Goal: Information Seeking & Learning: Check status

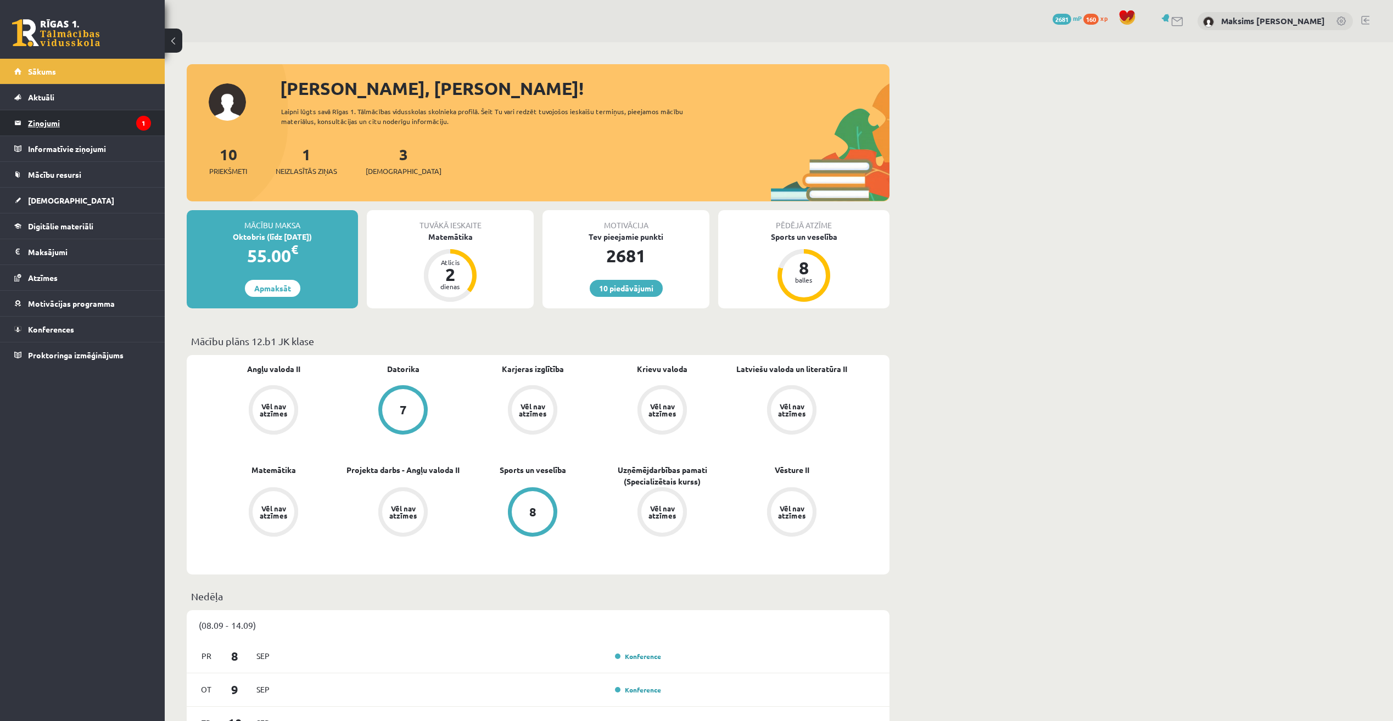
click at [48, 125] on legend "Ziņojumi 1" at bounding box center [89, 122] width 123 height 25
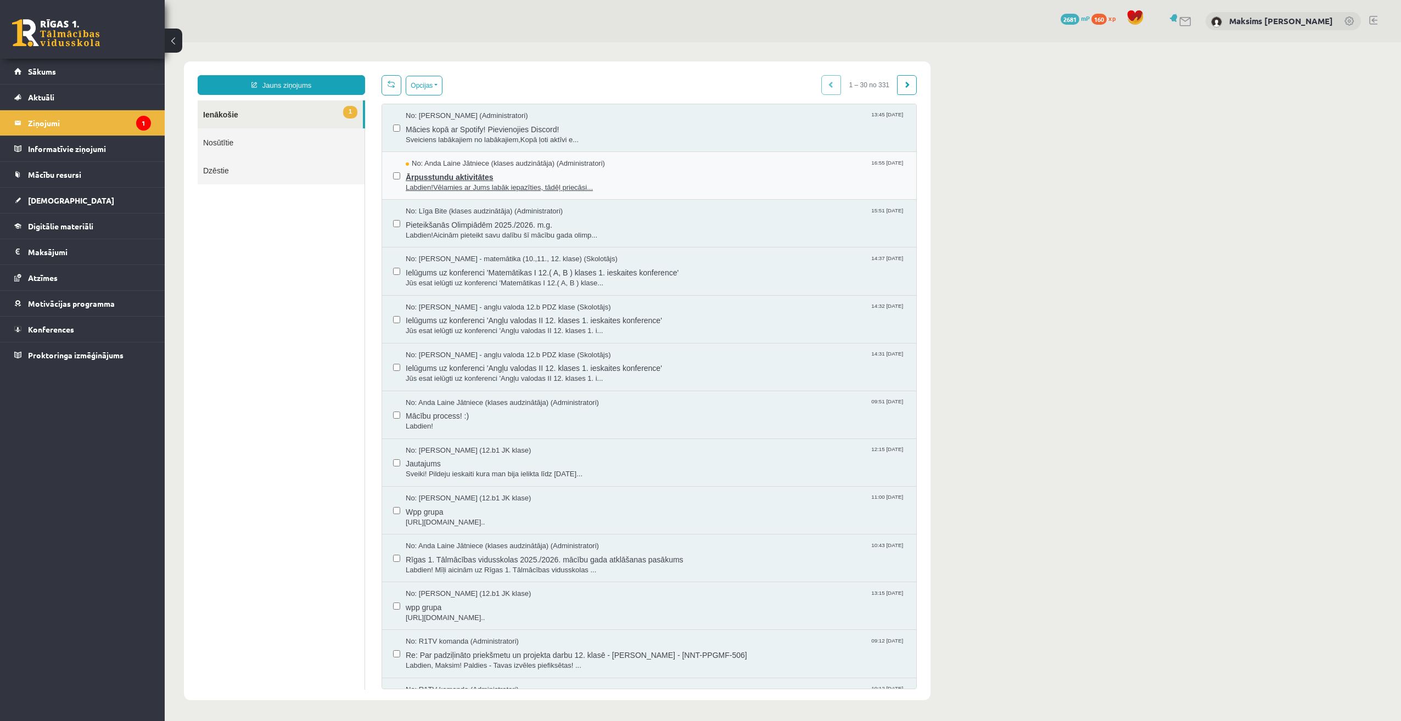
click at [436, 183] on span "Labdien!Vēlamies ar Jums labāk iepazīties, tādēļ priecāsi..." at bounding box center [656, 188] width 500 height 10
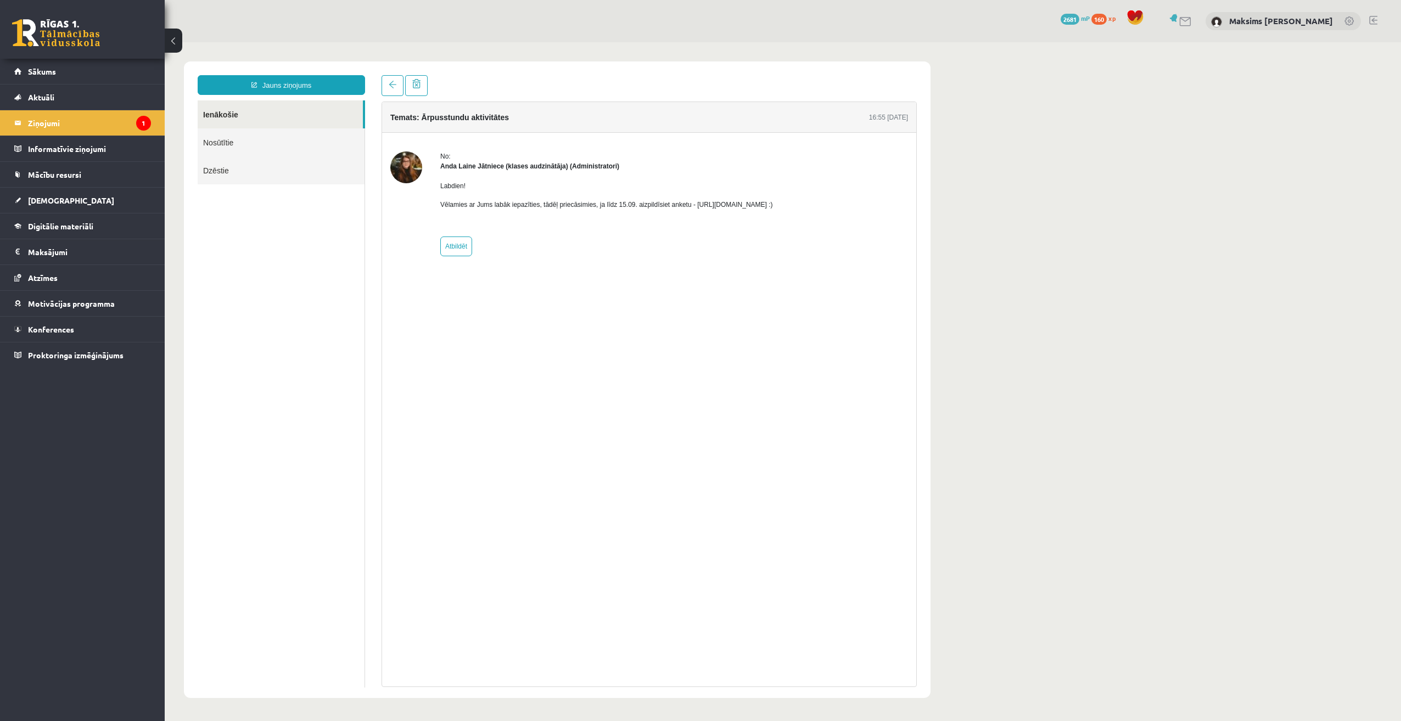
drag, startPoint x: 691, startPoint y: 206, endPoint x: 807, endPoint y: 203, distance: 117.0
click at [773, 203] on p "Vēlamies ar Jums labāk iepazīties, tādēļ priecāsimies, ja līdz 15.09. aizpildīs…" at bounding box center [606, 205] width 333 height 10
copy p "https://forms.gle/mVxkUEapGFxHM7hU7"
click at [1350, 23] on link at bounding box center [1349, 21] width 11 height 11
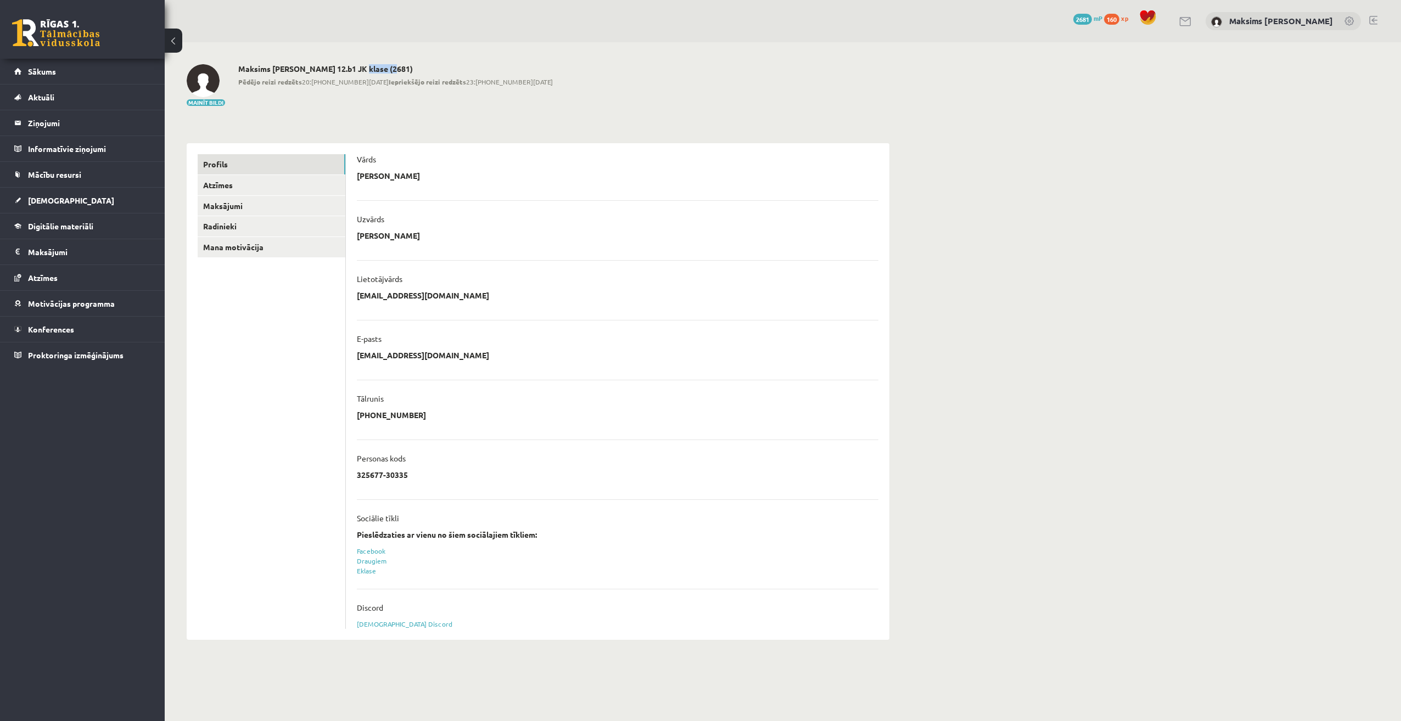
drag, startPoint x: 356, startPoint y: 70, endPoint x: 384, endPoint y: 70, distance: 28.0
click at [384, 70] on h2 "Maksims Mihails Blizņuks 12.b1 JK klase (2681)" at bounding box center [395, 68] width 315 height 9
drag, startPoint x: 384, startPoint y: 70, endPoint x: 362, endPoint y: 61, distance: 23.6
click at [362, 61] on div "**********" at bounding box center [538, 352] width 747 height 620
click at [358, 68] on h2 "Maksims Mihails Blizņuks 12.b1 JK klase (2681)" at bounding box center [395, 68] width 315 height 9
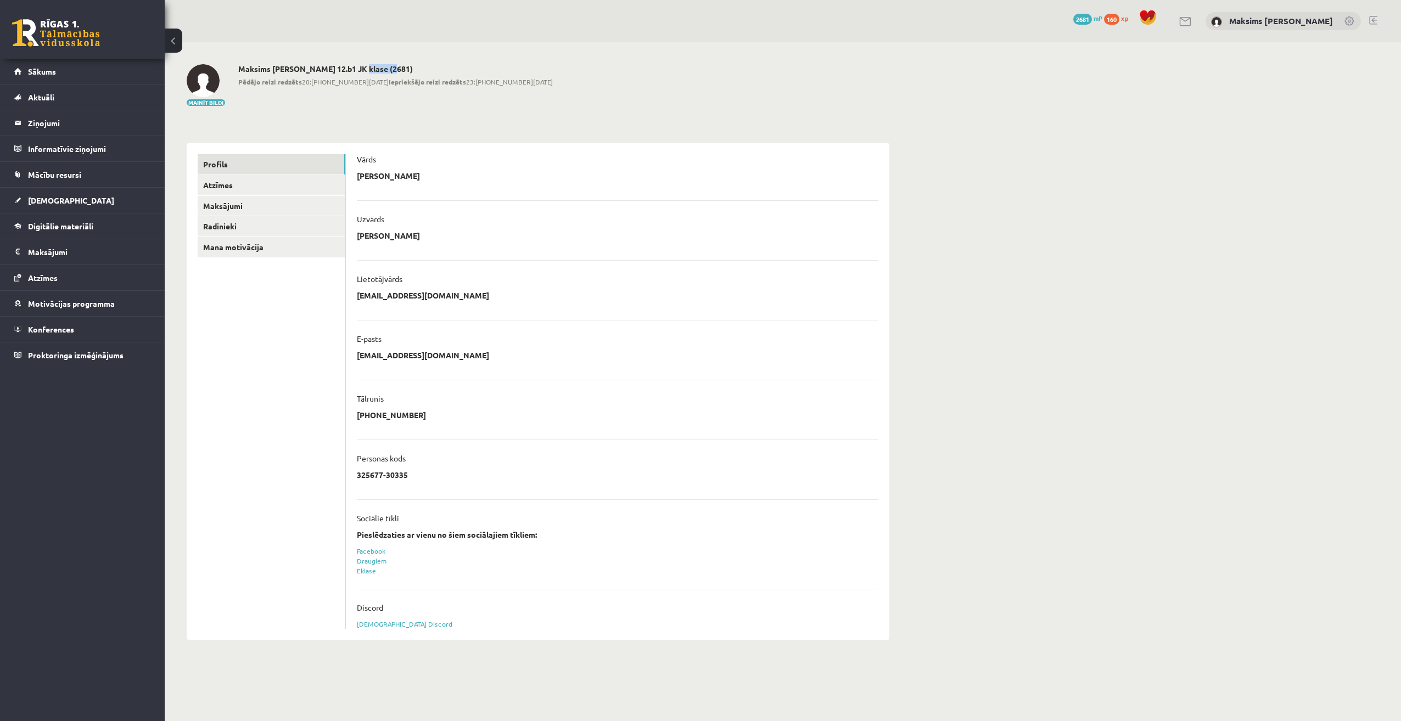
click at [354, 68] on h2 "Maksims Mihails Blizņuks 12.b1 JK klase (2681)" at bounding box center [395, 68] width 315 height 9
drag, startPoint x: 354, startPoint y: 67, endPoint x: 362, endPoint y: 67, distance: 8.2
click at [362, 67] on h2 "Maksims Mihails Blizņuks 12.b1 JK klase (2681)" at bounding box center [395, 68] width 315 height 9
copy h2 "JK"
click at [52, 175] on span "Mācību resursi" at bounding box center [54, 175] width 53 height 10
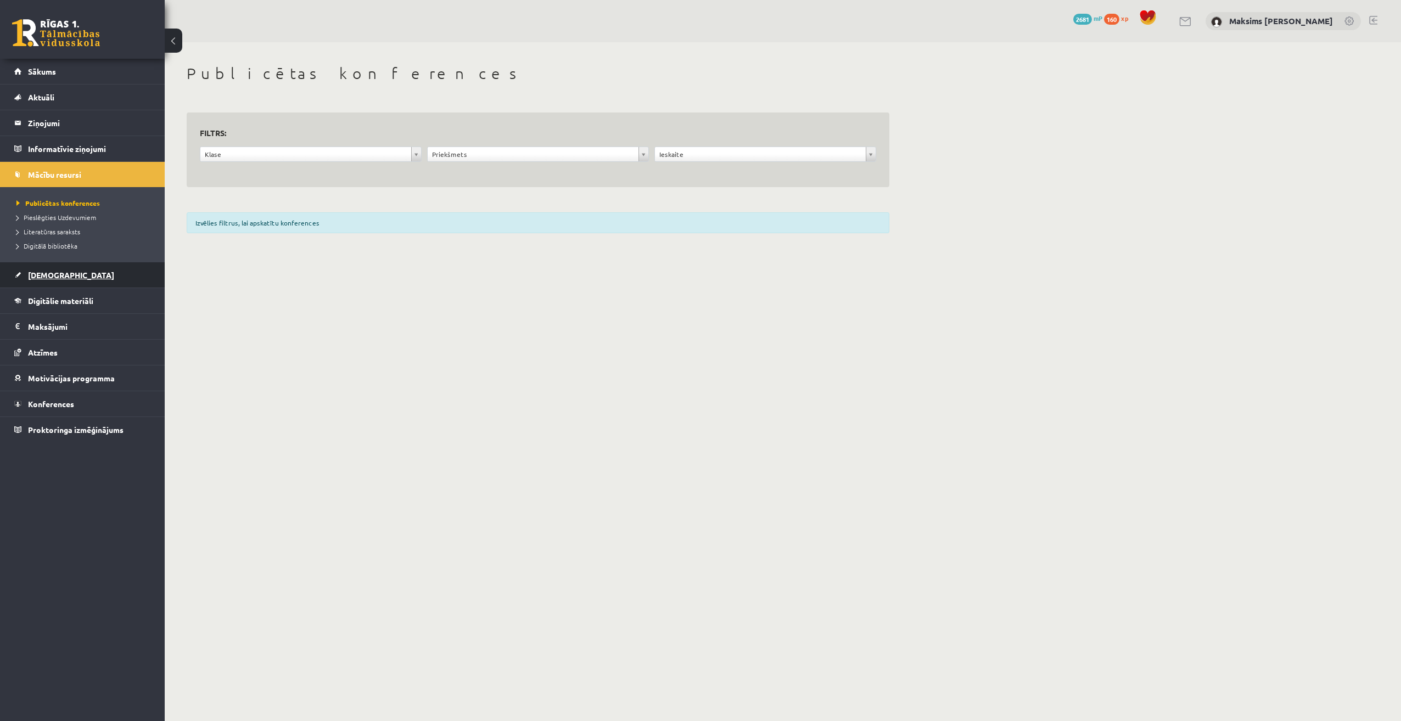
click at [51, 270] on link "[DEMOGRAPHIC_DATA]" at bounding box center [82, 274] width 137 height 25
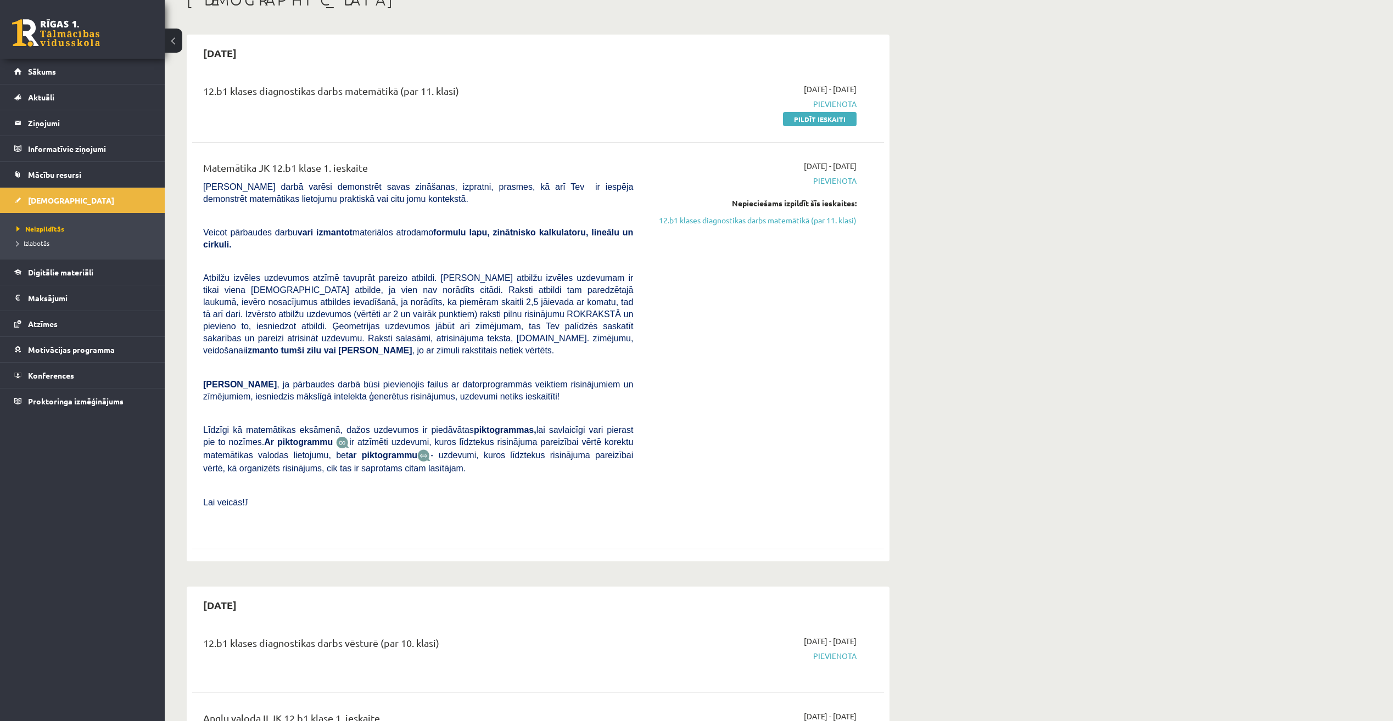
scroll to position [55, 0]
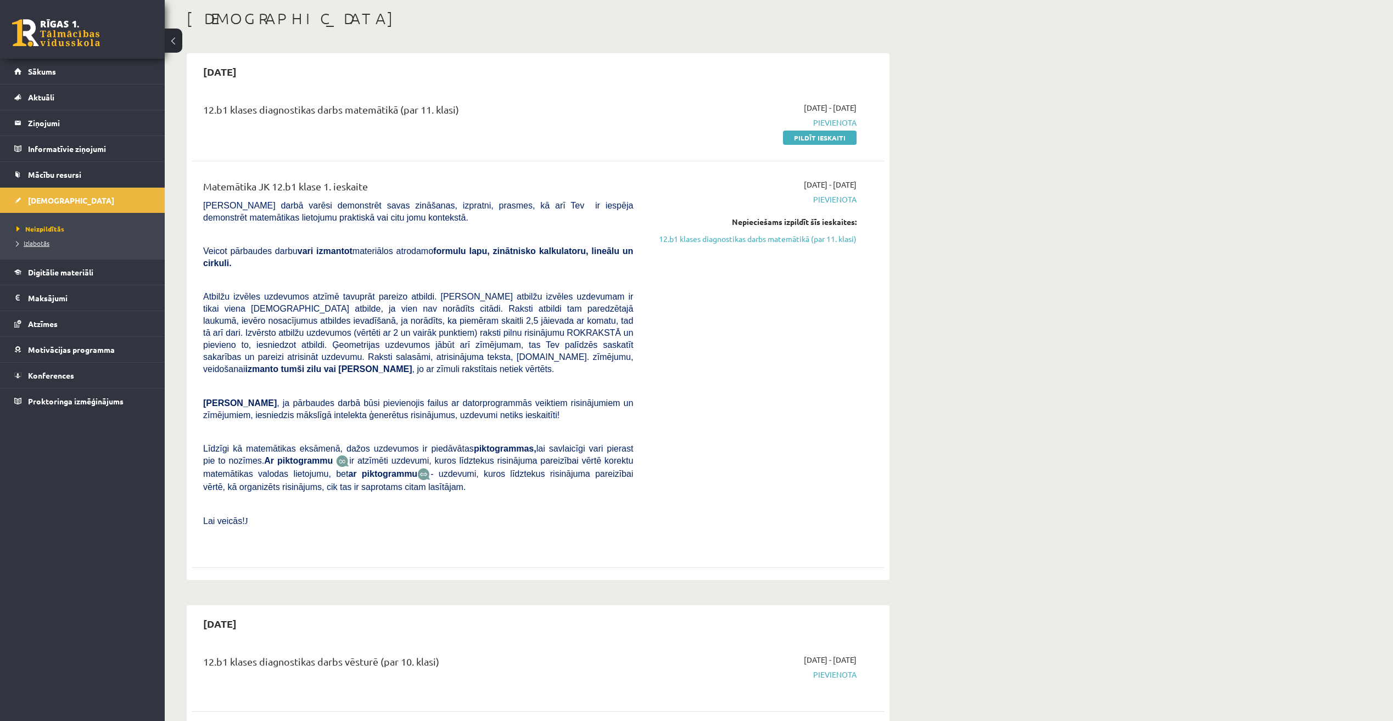
click at [48, 242] on span "Izlabotās" at bounding box center [32, 243] width 33 height 9
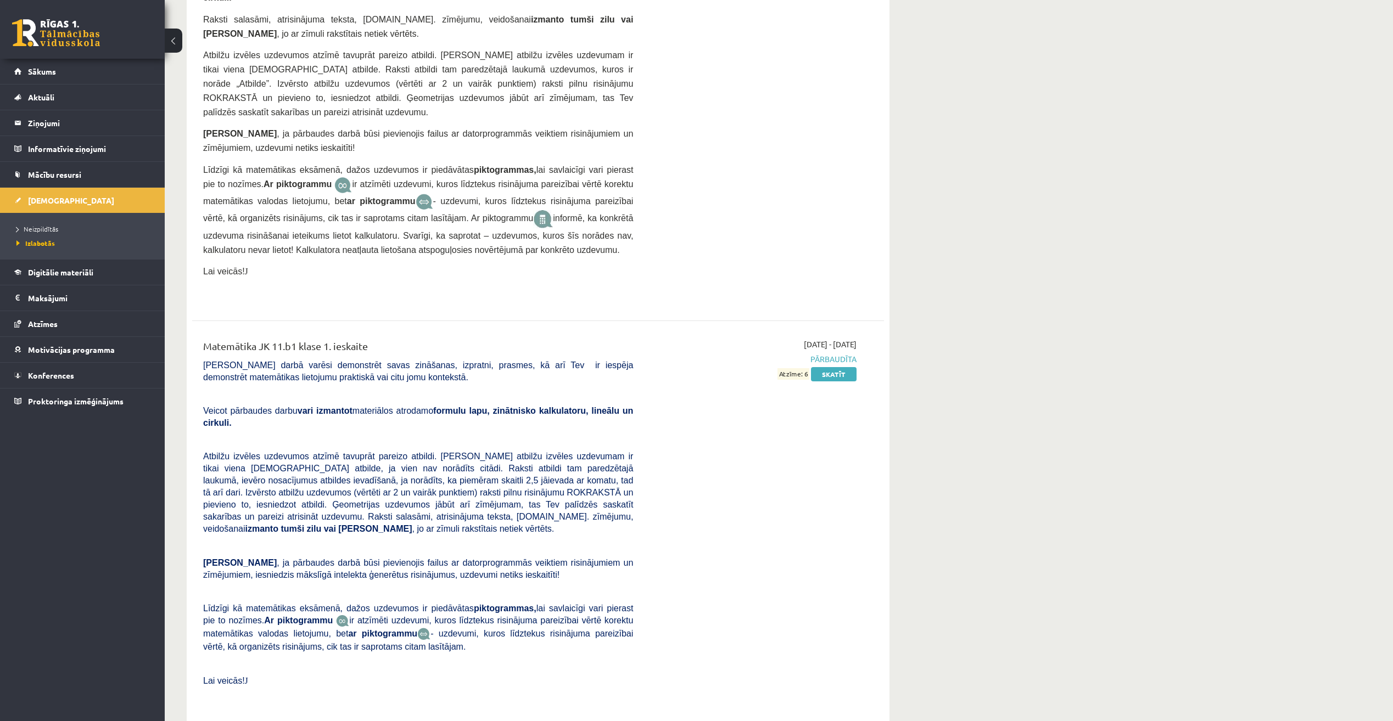
scroll to position [4172, 0]
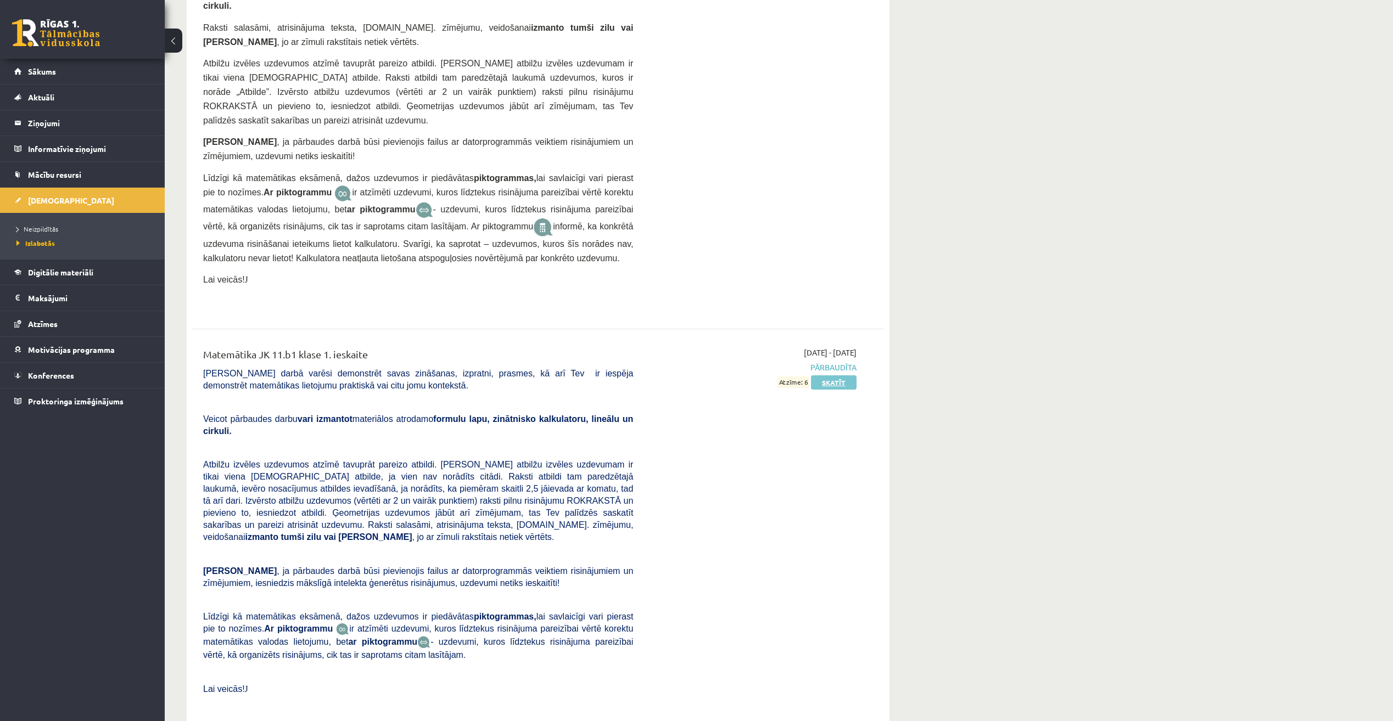
click at [837, 375] on link "Skatīt" at bounding box center [834, 382] width 46 height 14
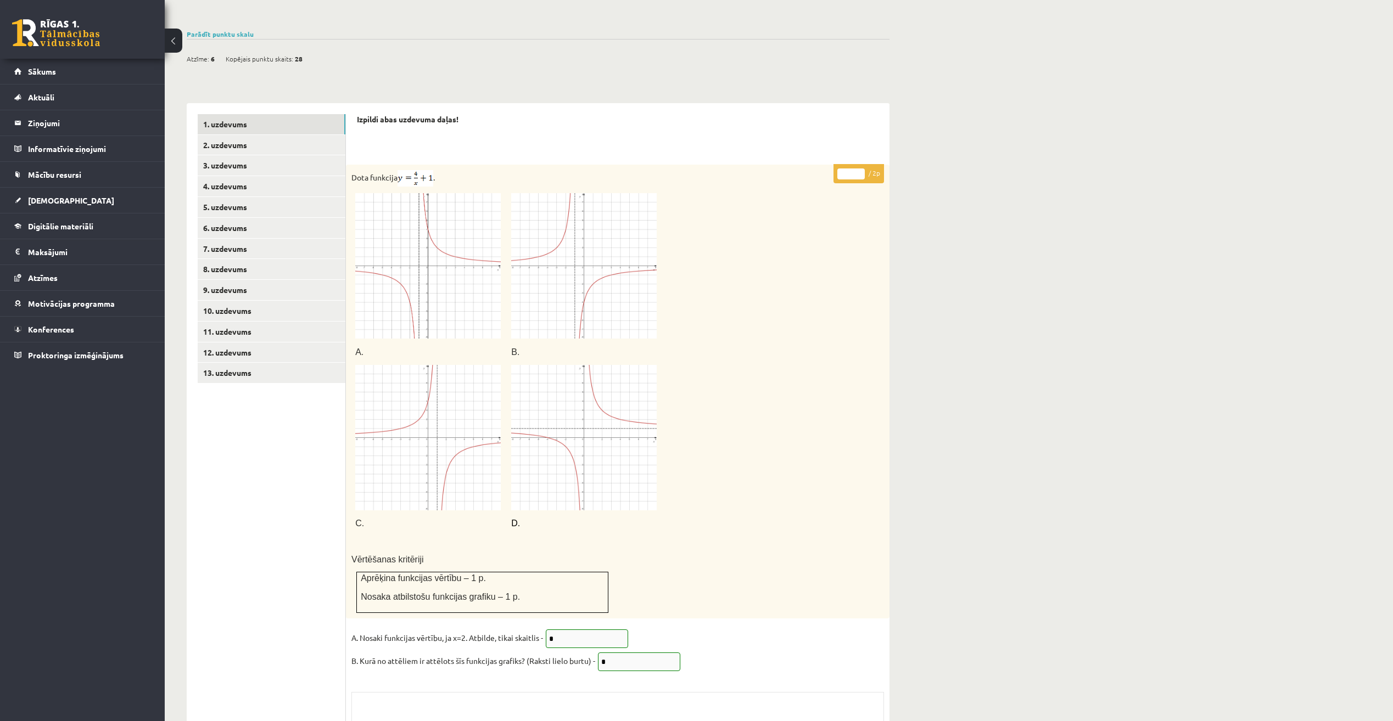
scroll to position [384, 0]
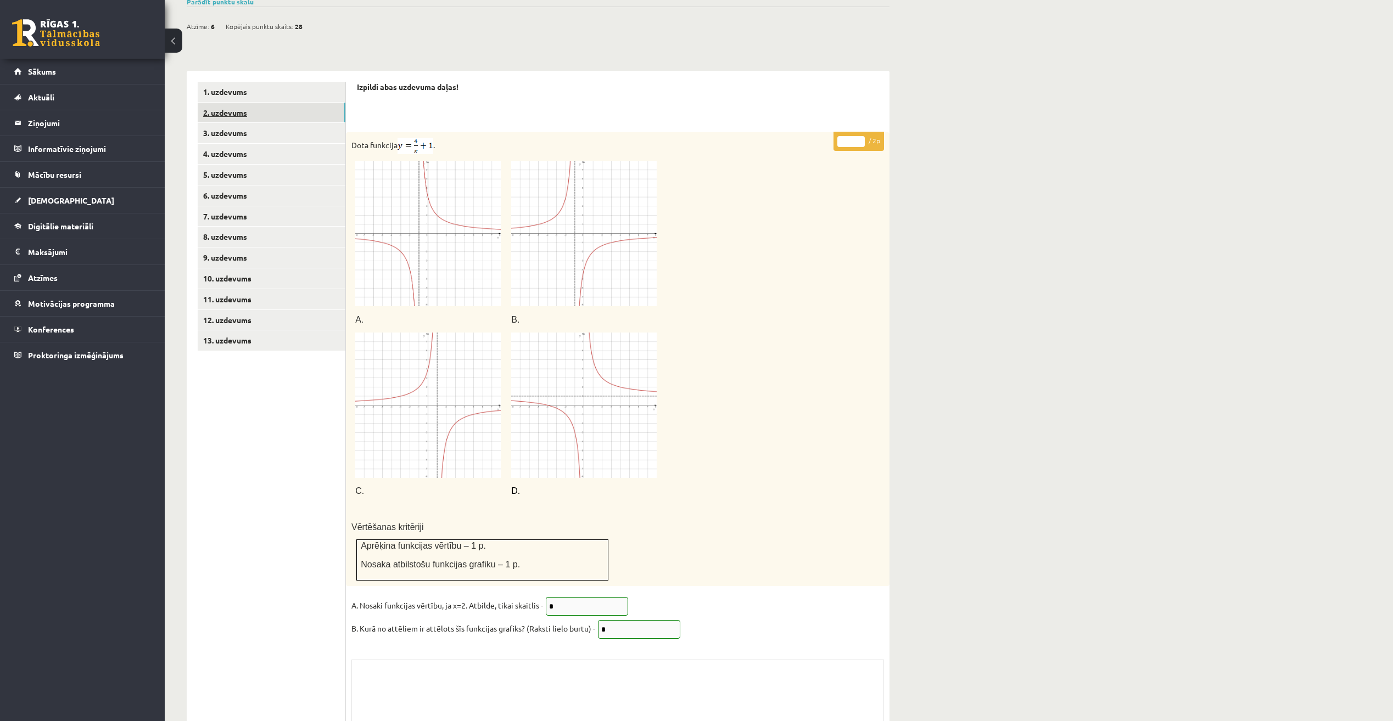
click at [265, 103] on link "2. uzdevums" at bounding box center [272, 113] width 148 height 20
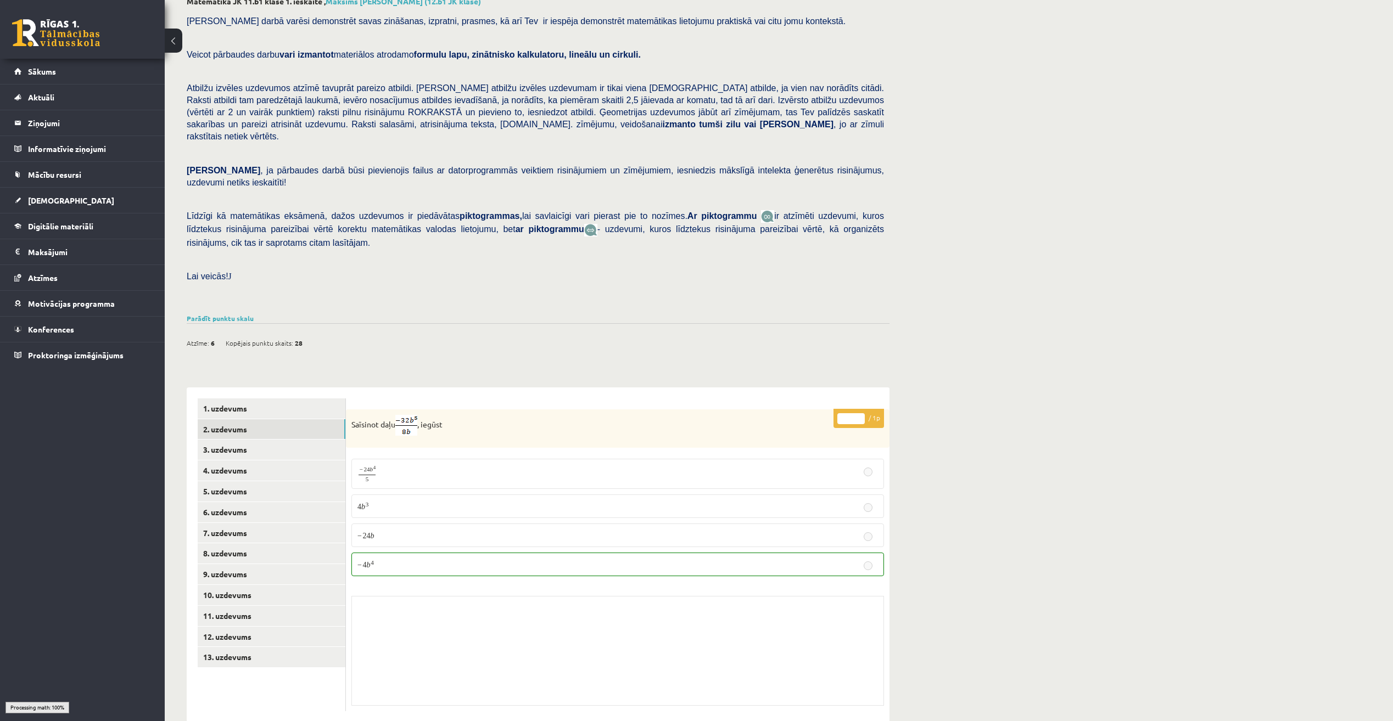
scroll to position [64, 0]
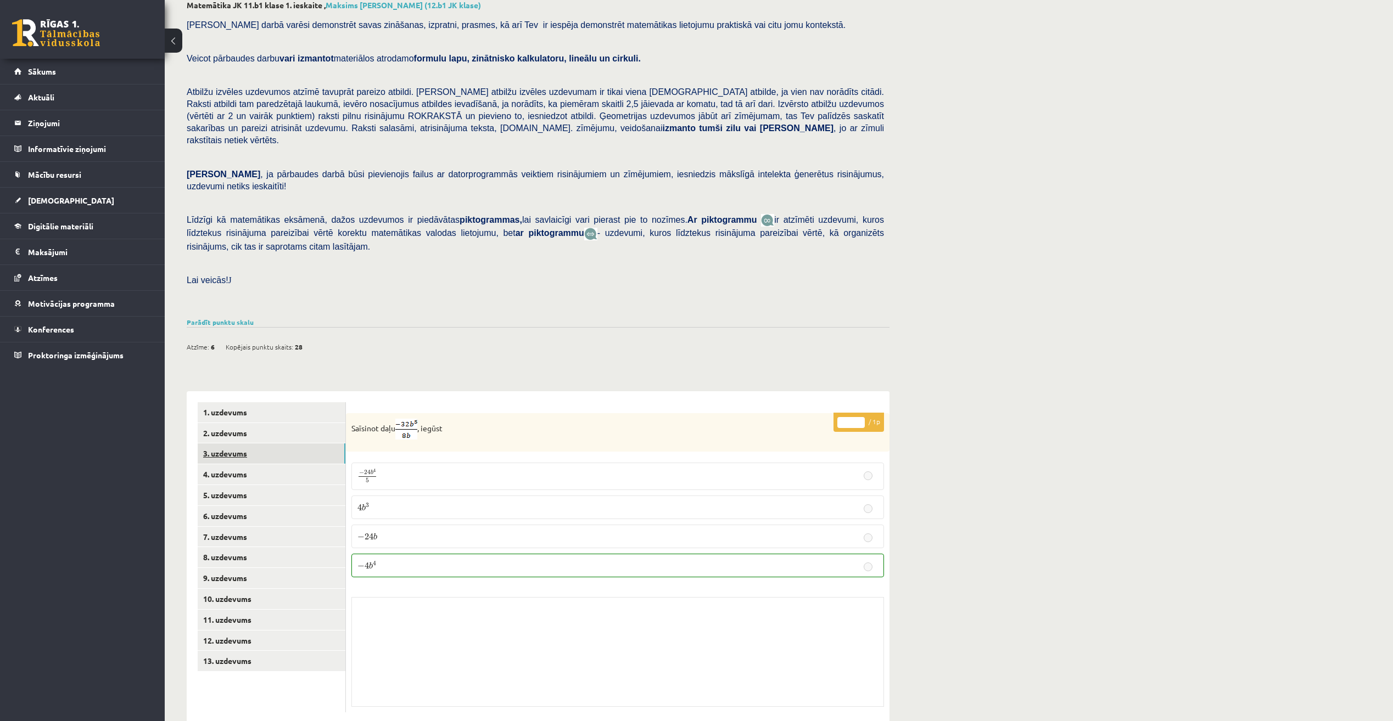
click at [239, 444] on link "3. uzdevums" at bounding box center [272, 454] width 148 height 20
click at [229, 465] on link "4. uzdevums" at bounding box center [272, 475] width 148 height 20
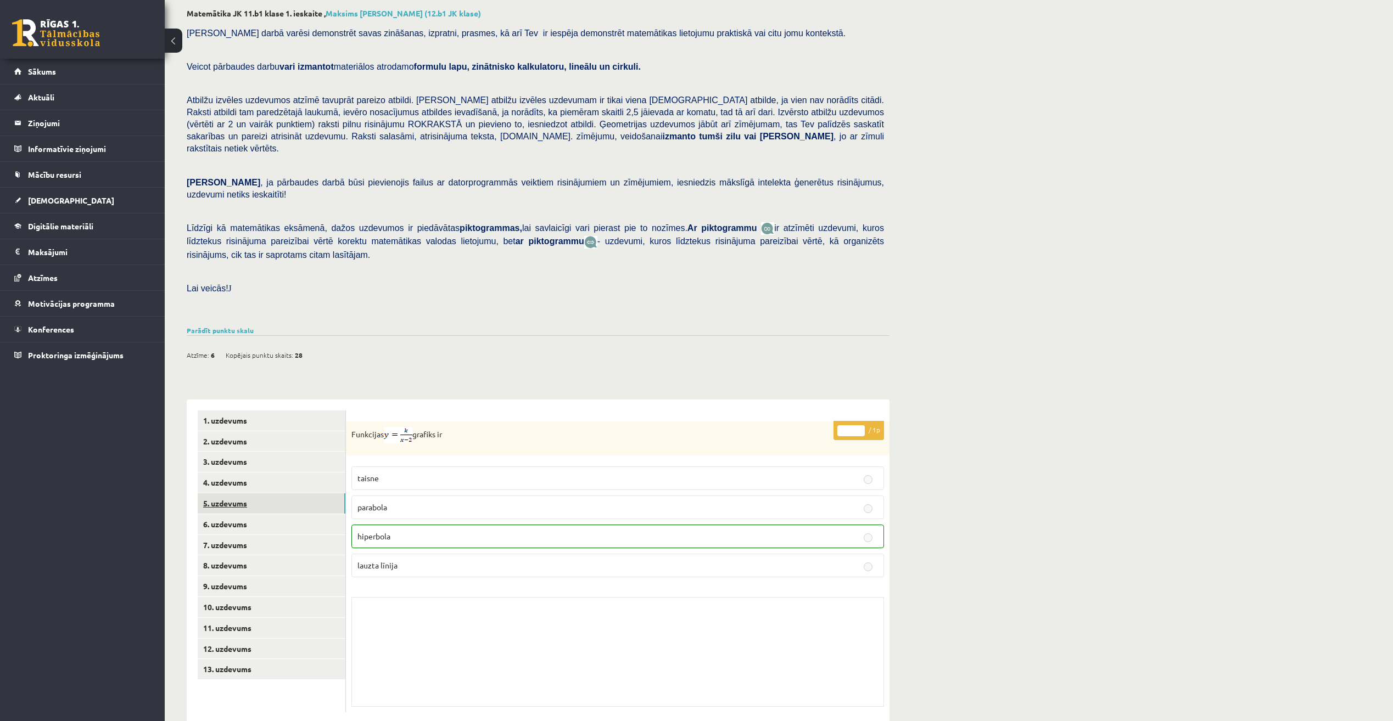
click at [231, 493] on link "5. uzdevums" at bounding box center [272, 503] width 148 height 20
click at [236, 514] on link "6. uzdevums" at bounding box center [272, 524] width 148 height 20
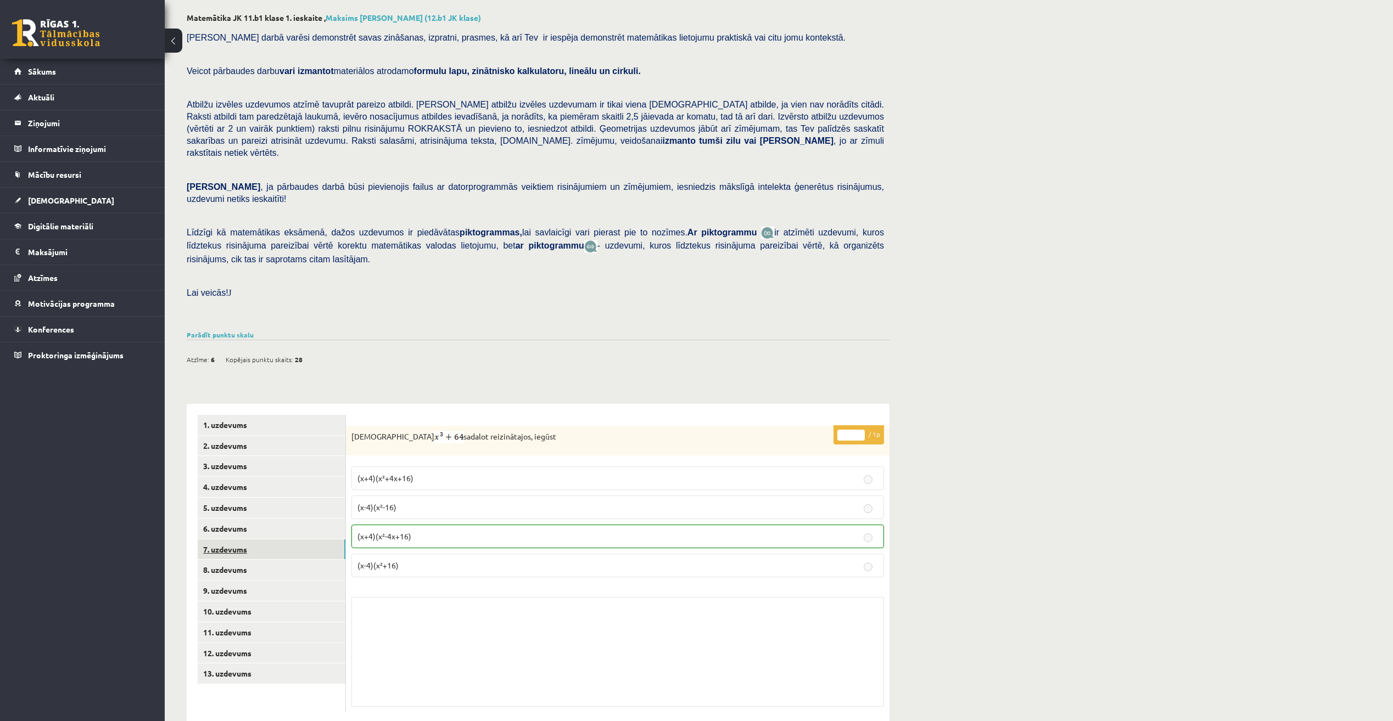
click at [239, 540] on link "7. uzdevums" at bounding box center [272, 550] width 148 height 20
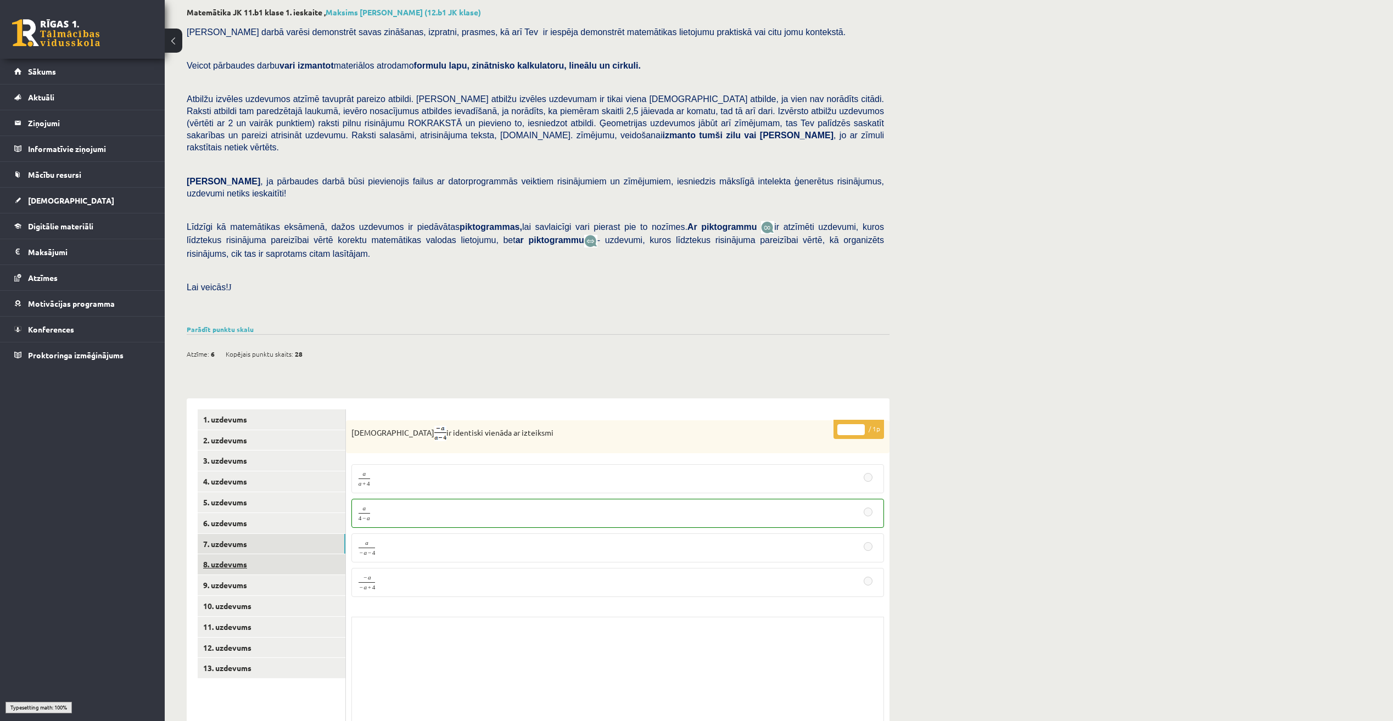
scroll to position [62, 0]
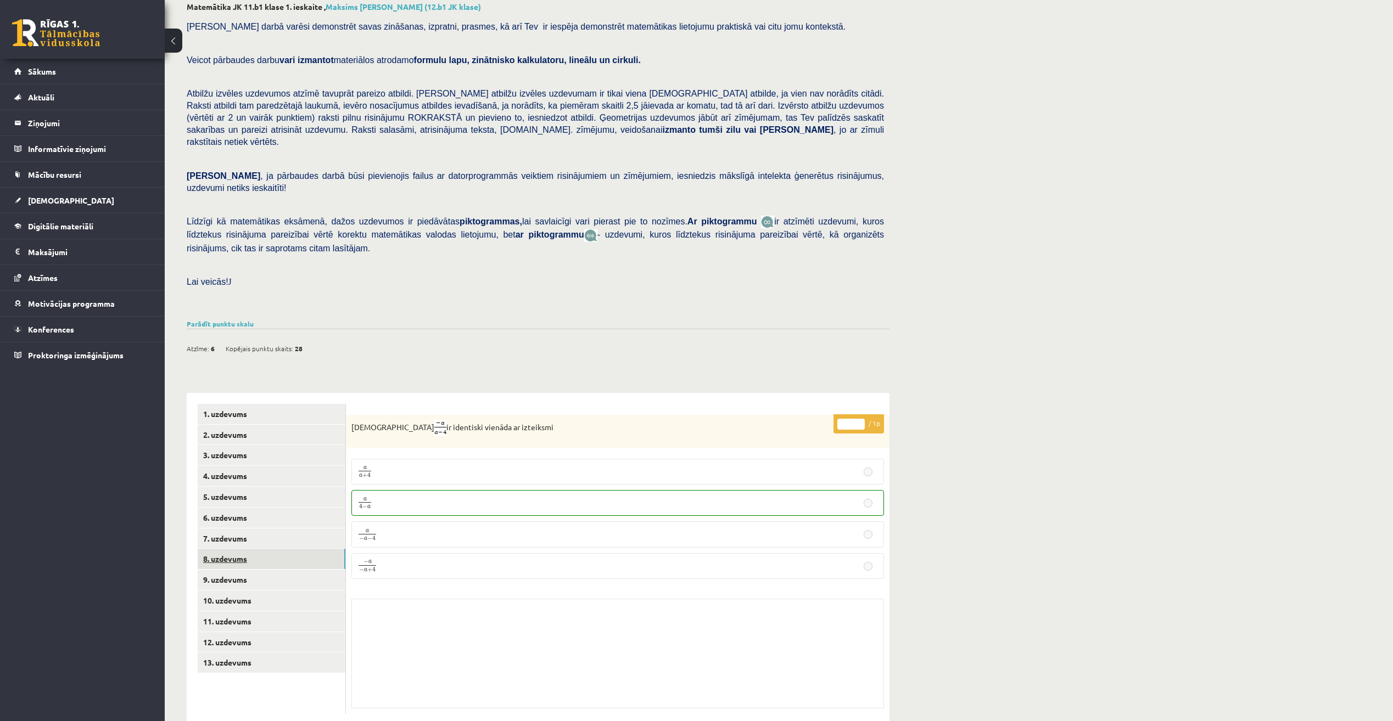
click at [236, 549] on link "8. uzdevums" at bounding box center [272, 559] width 148 height 20
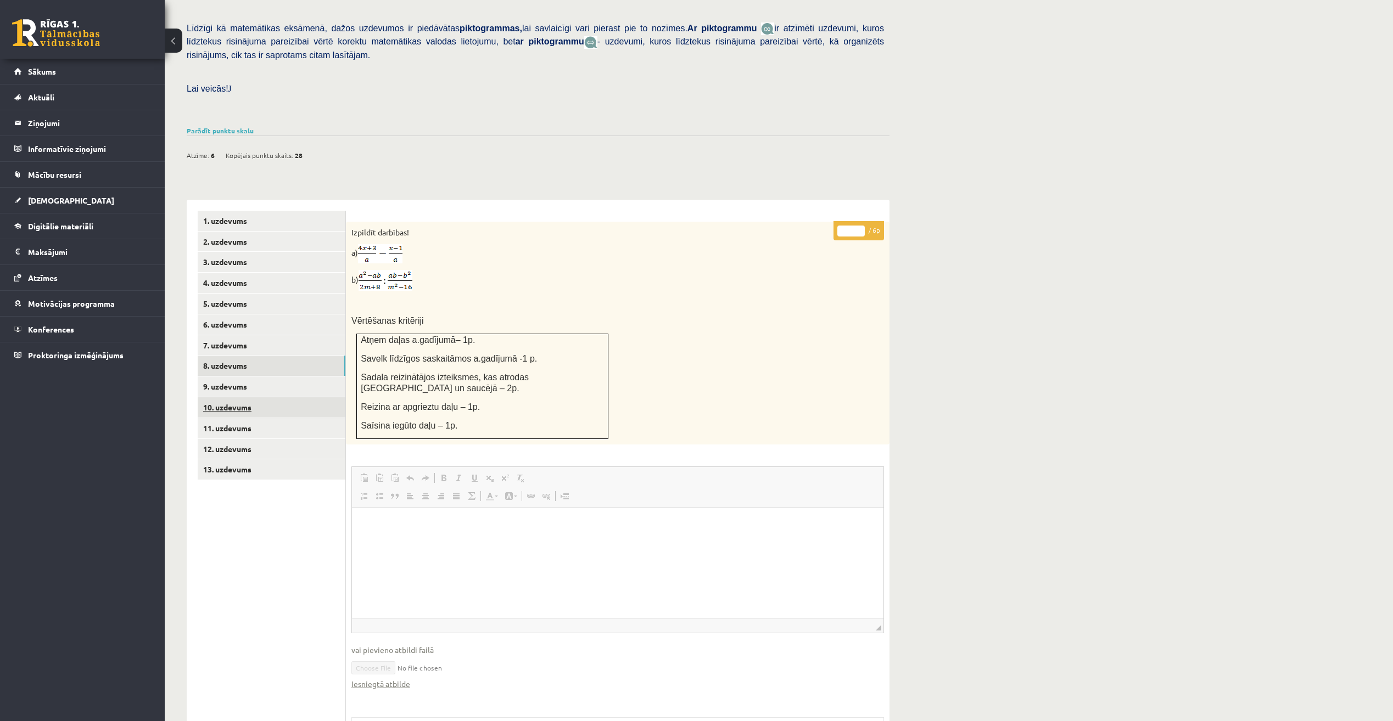
scroll to position [0, 0]
click at [233, 377] on link "9. uzdevums" at bounding box center [272, 387] width 148 height 20
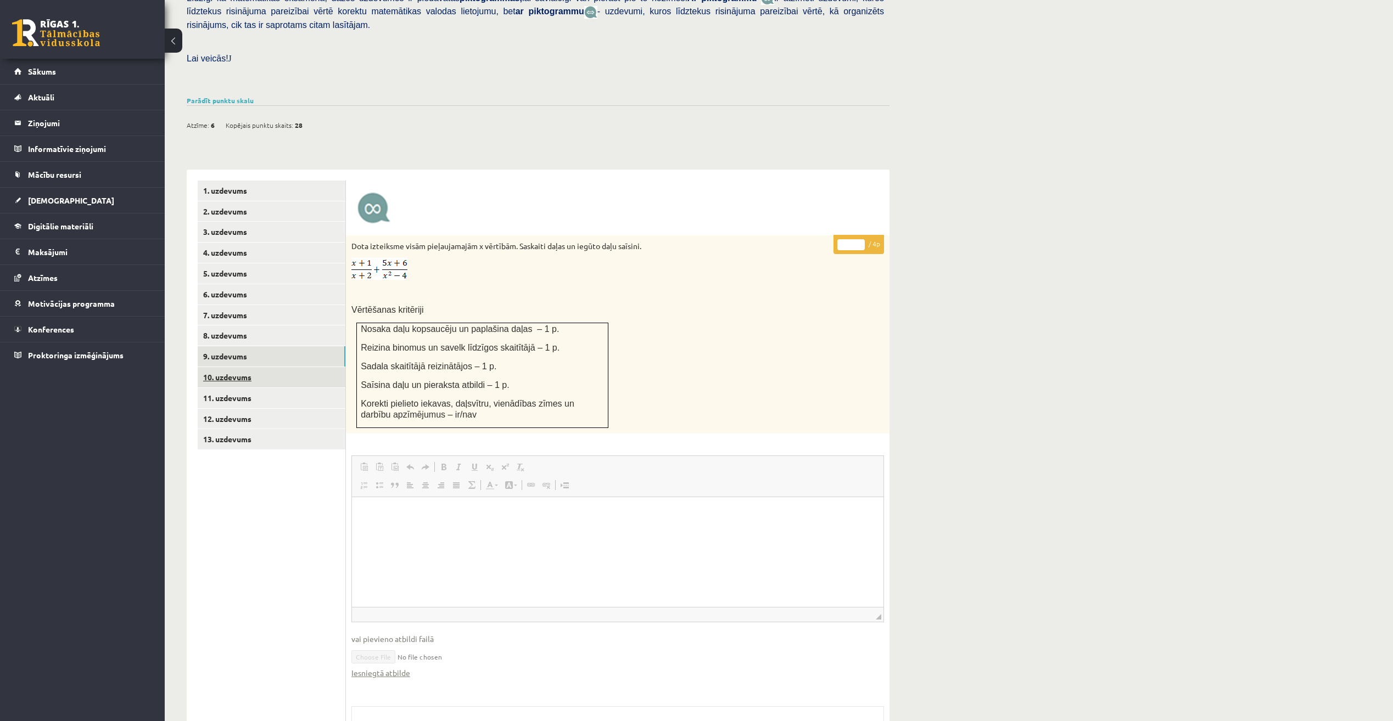
click at [231, 367] on link "10. uzdevums" at bounding box center [272, 377] width 148 height 20
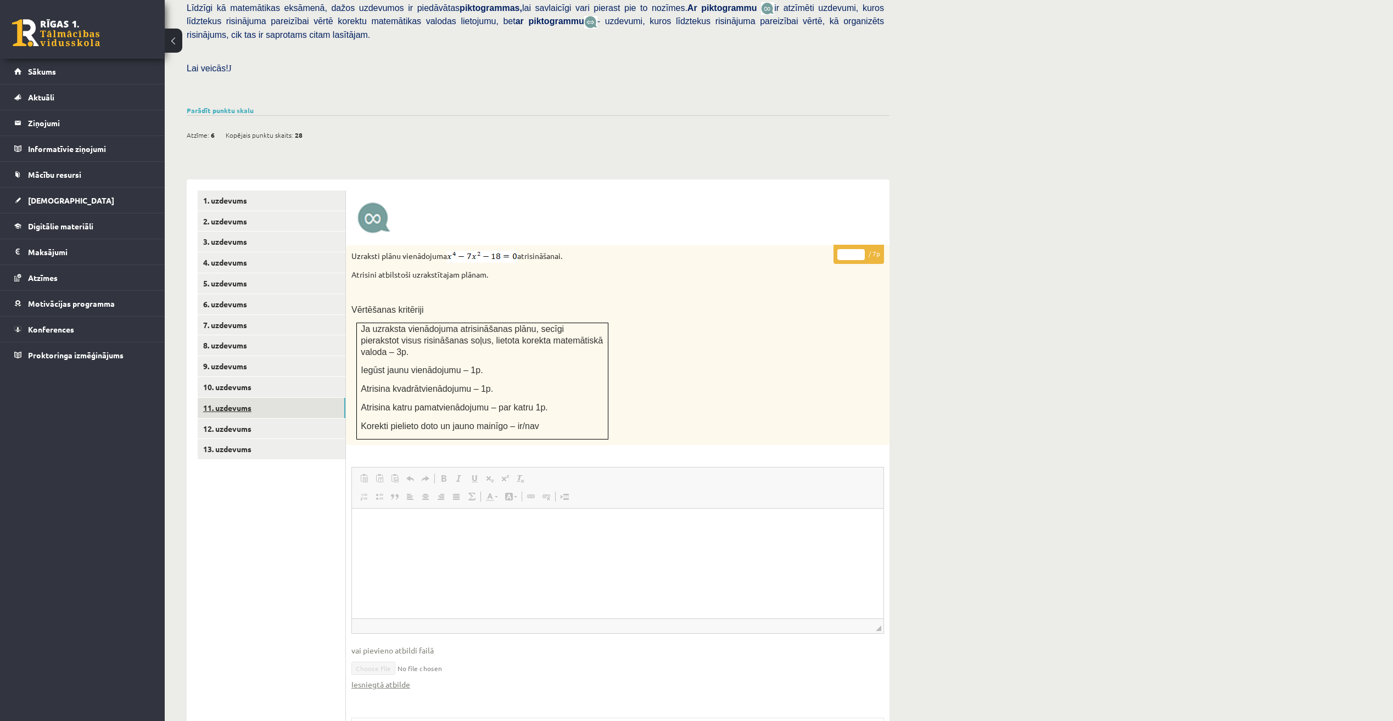
click at [229, 398] on link "11. uzdevums" at bounding box center [272, 408] width 148 height 20
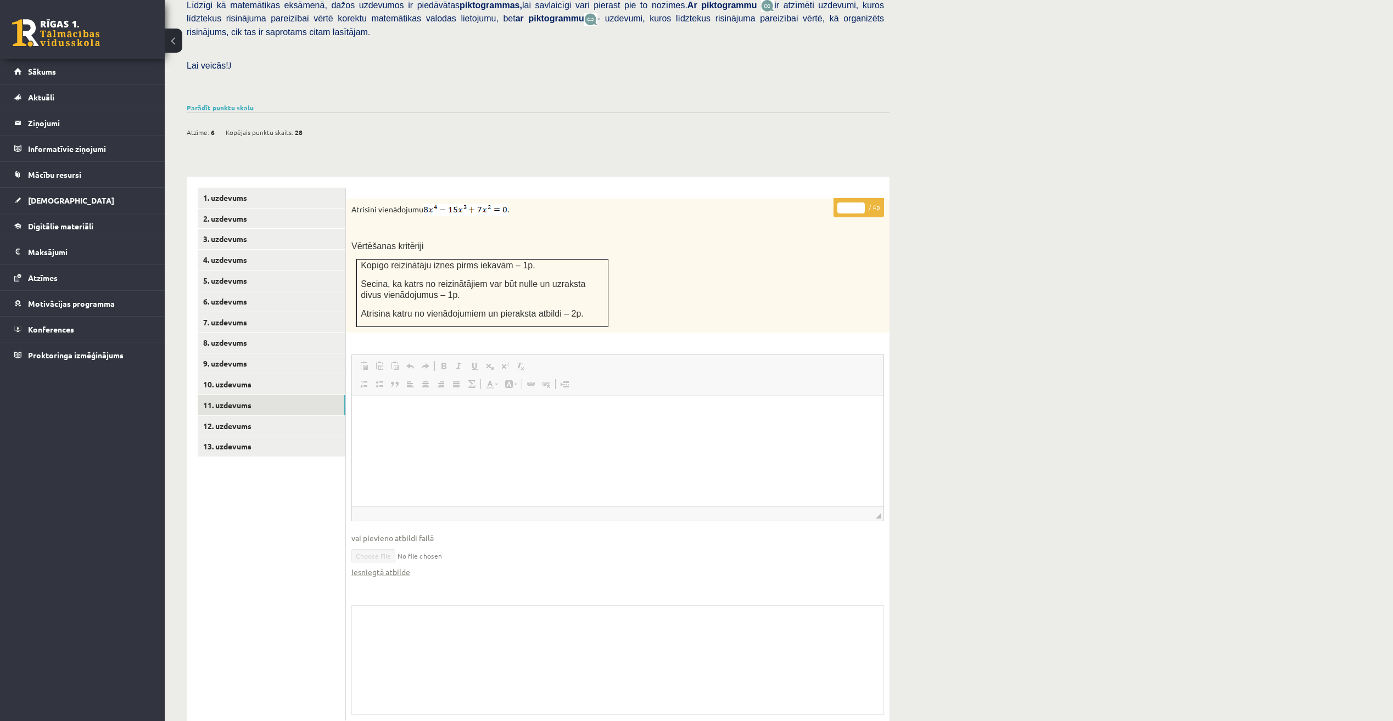
scroll to position [287, 0]
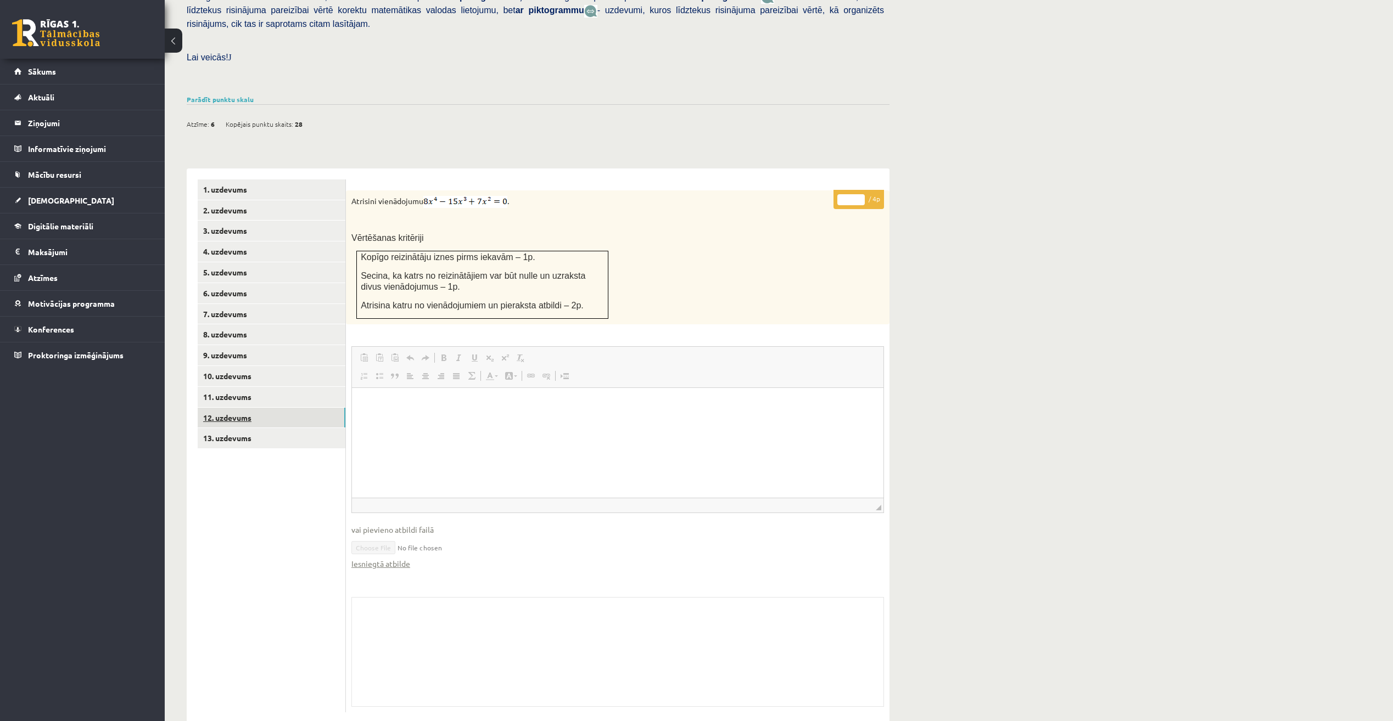
click at [224, 408] on link "12. uzdevums" at bounding box center [272, 418] width 148 height 20
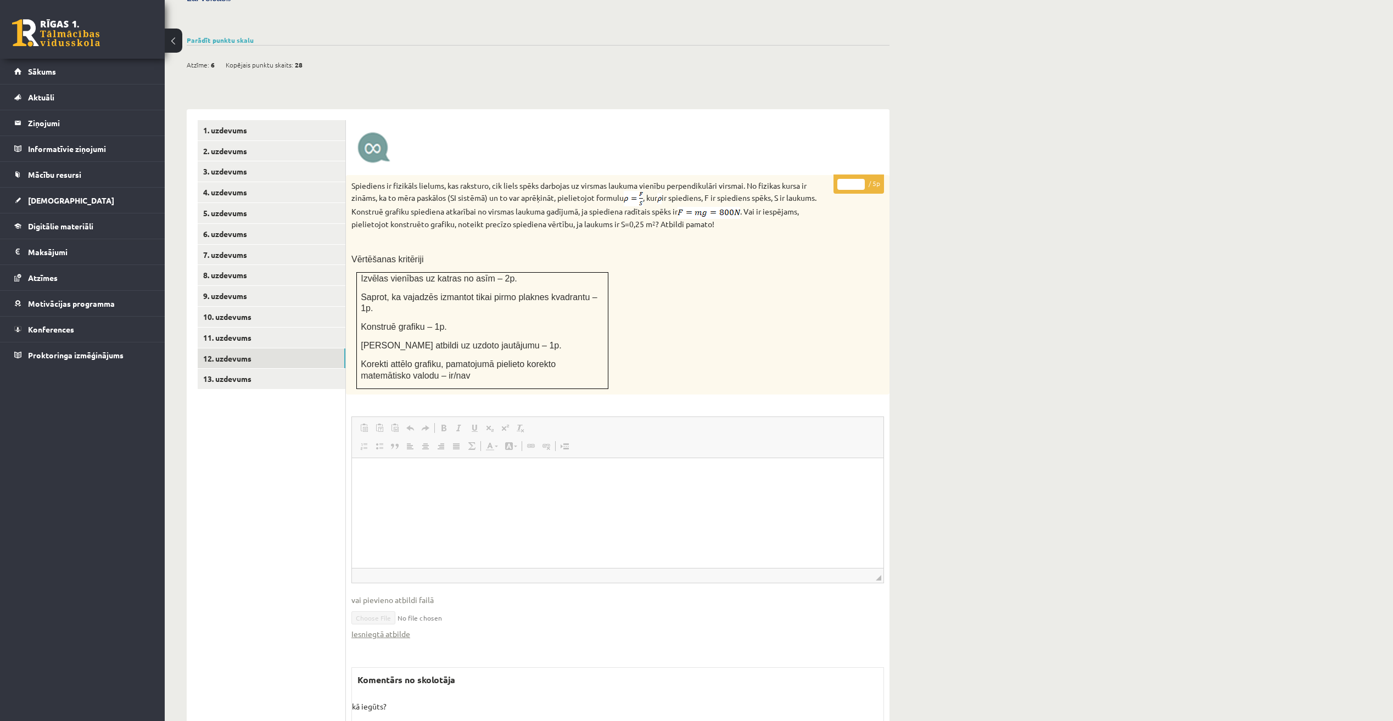
scroll to position [350, 0]
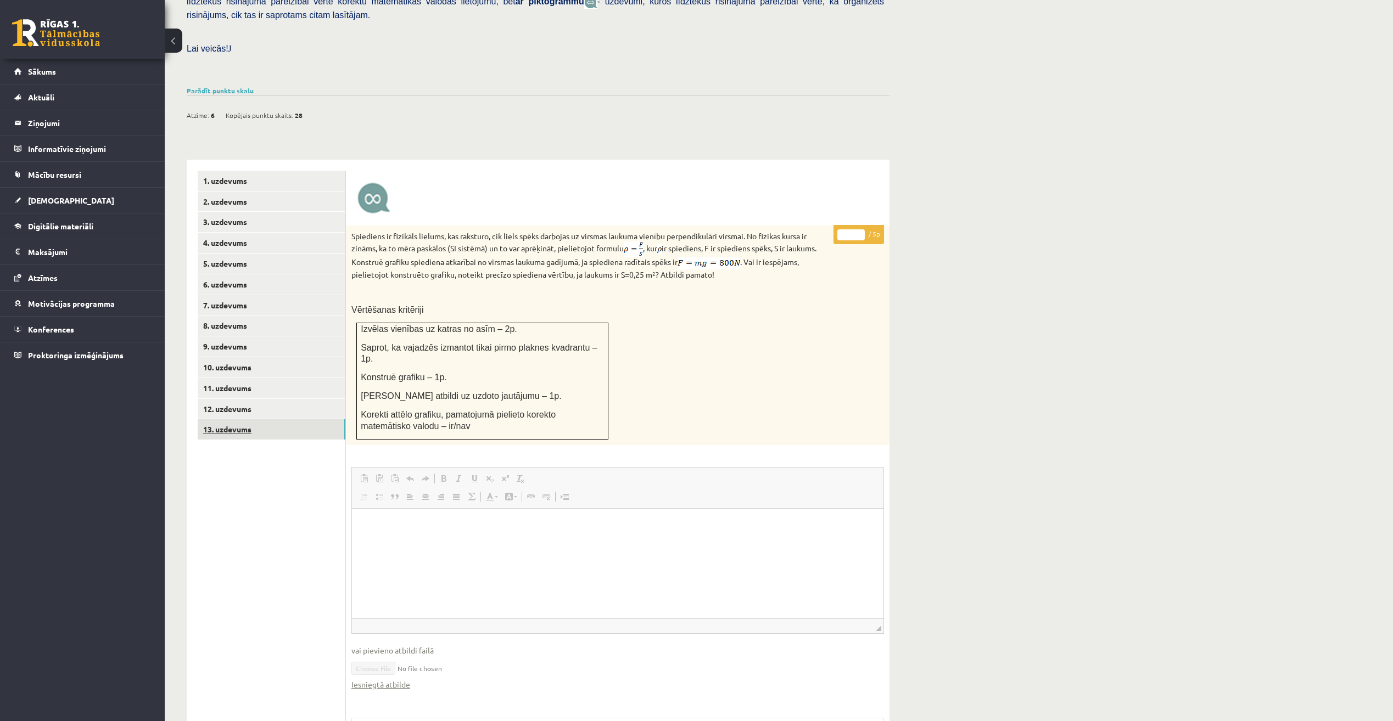
click at [225, 419] on link "13. uzdevums" at bounding box center [272, 429] width 148 height 20
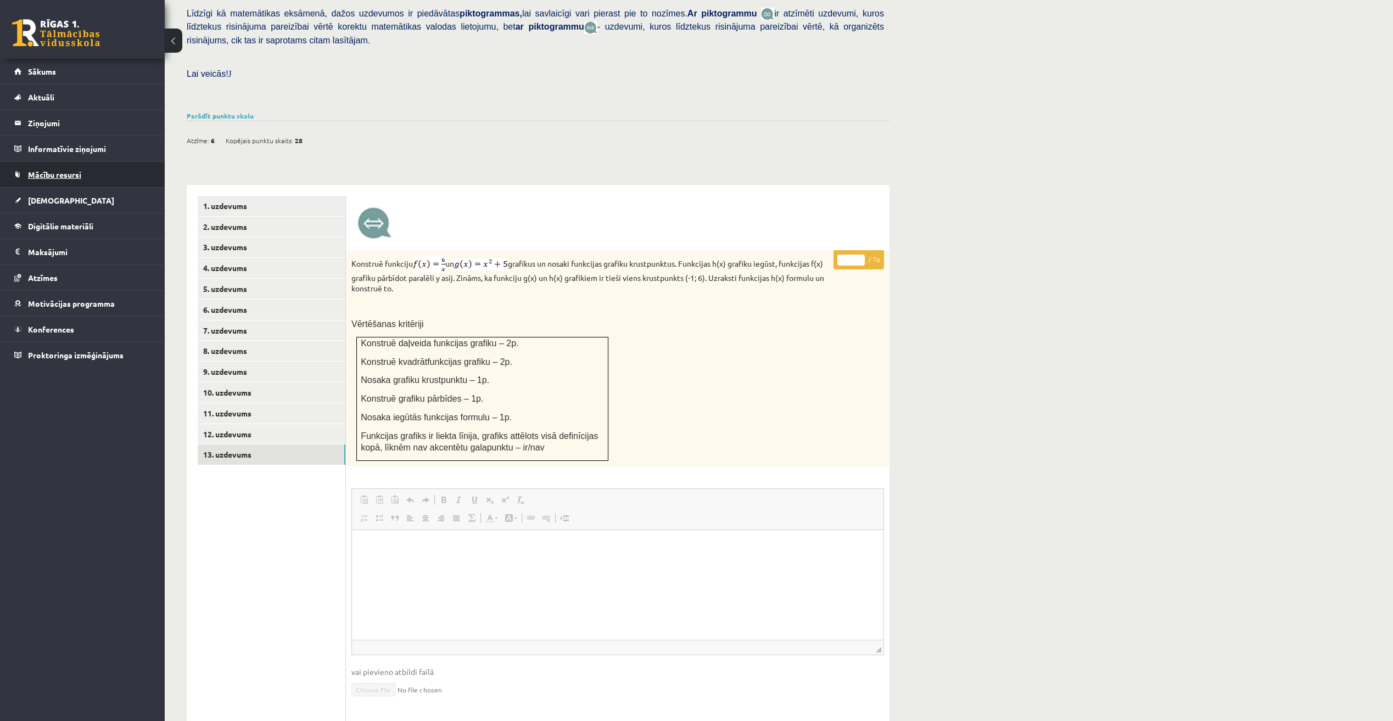
scroll to position [0, 0]
click at [42, 68] on span "Sākums" at bounding box center [42, 71] width 28 height 10
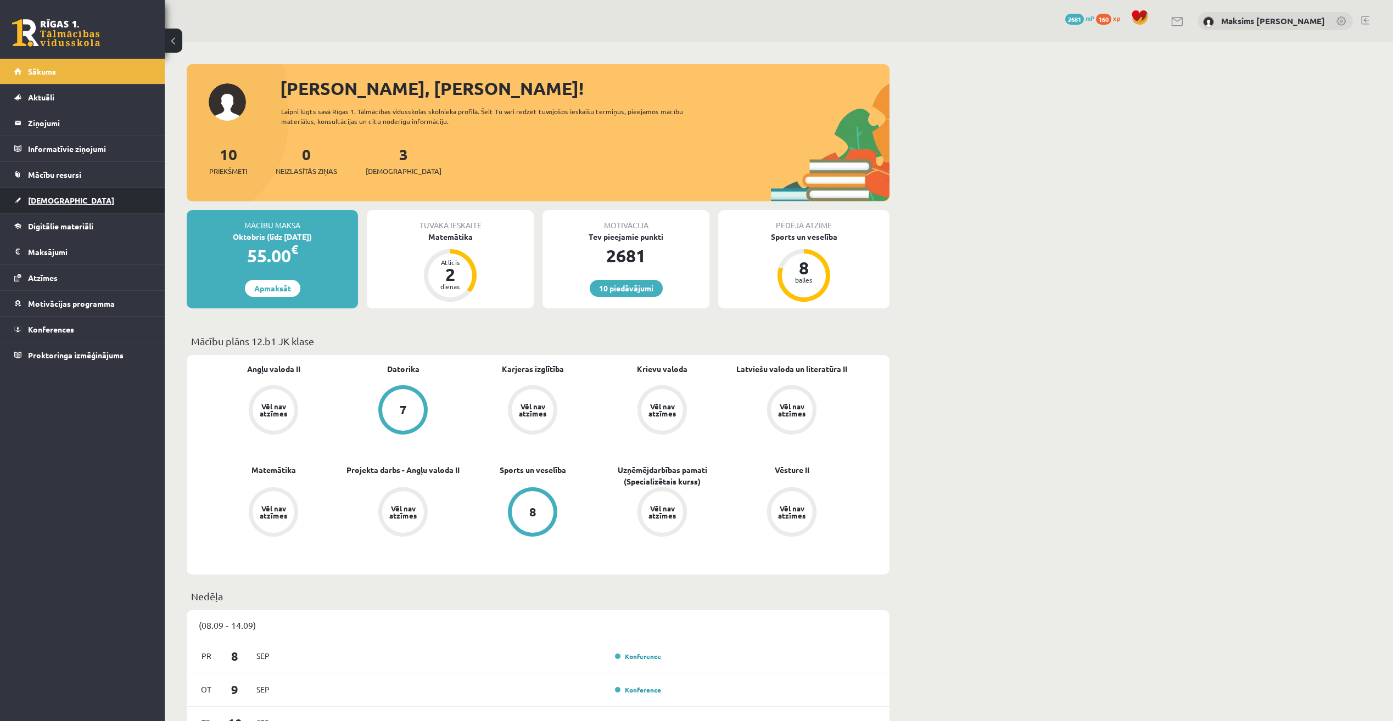
click at [49, 199] on span "[DEMOGRAPHIC_DATA]" at bounding box center [71, 200] width 86 height 10
